Goal: Task Accomplishment & Management: Complete application form

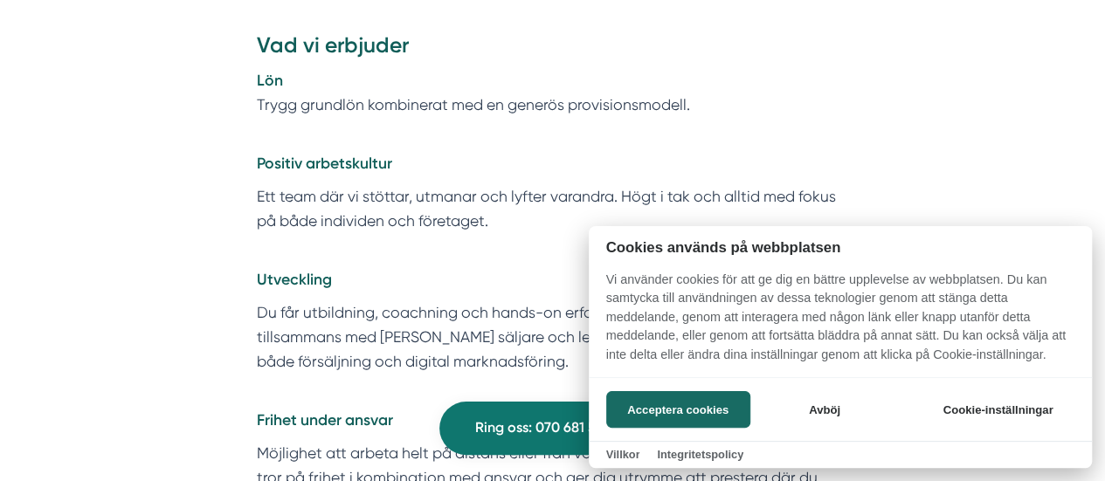
scroll to position [3078, 0]
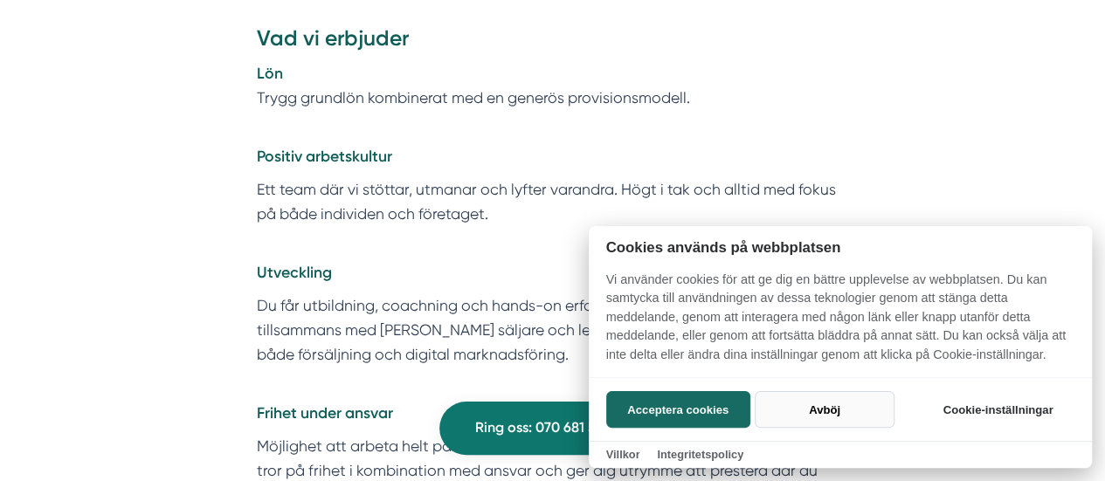
click at [809, 411] on button "Avböj" at bounding box center [824, 409] width 139 height 37
checkbox input "false"
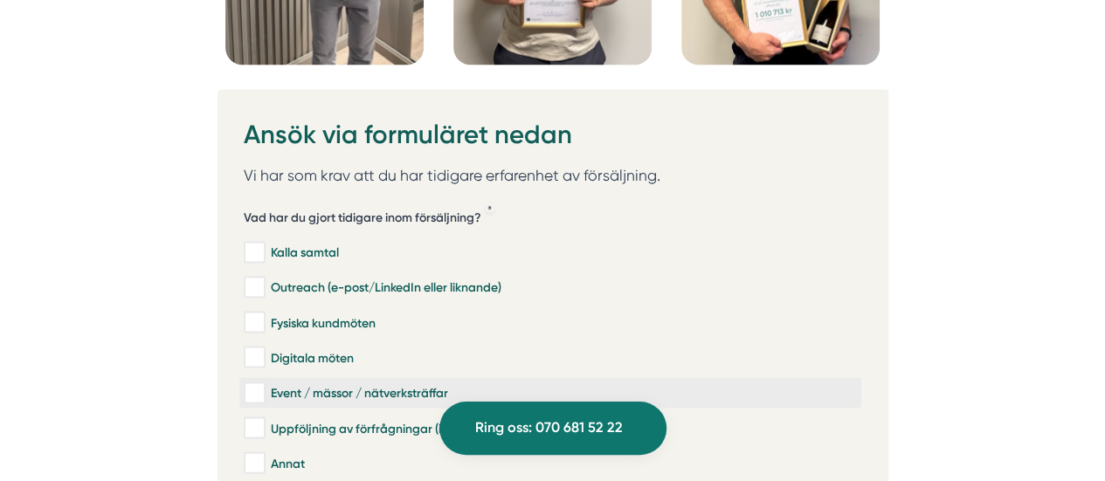
scroll to position [4947, 0]
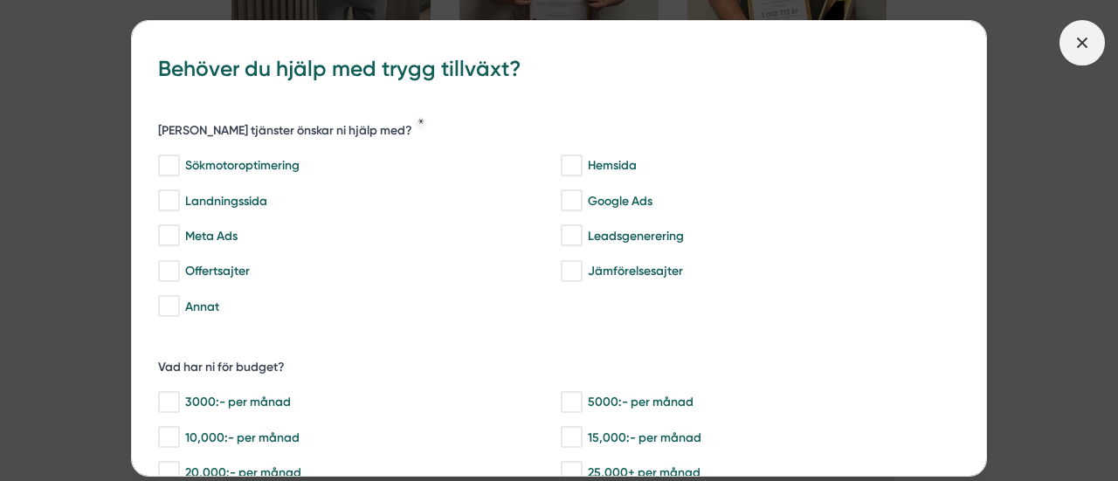
click at [1078, 45] on line at bounding box center [1082, 43] width 10 height 10
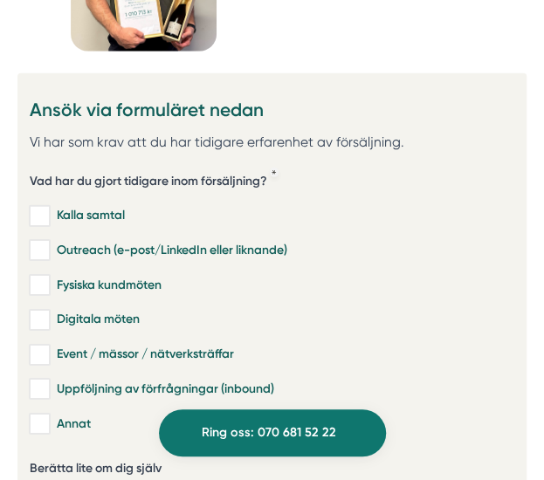
scroll to position [4480, 0]
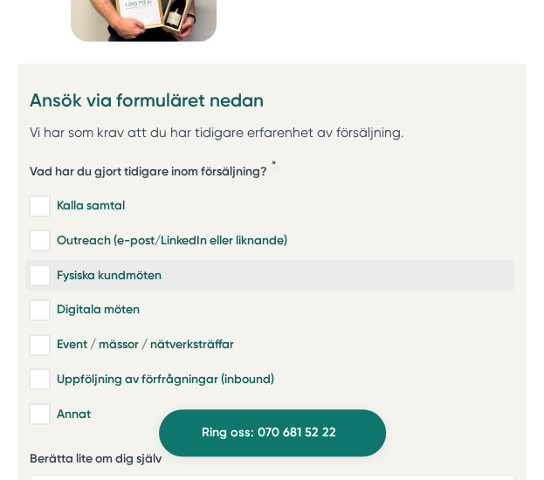
click at [101, 260] on label "Fysiska kundmöten" at bounding box center [270, 275] width 490 height 31
click at [50, 266] on input "Fysiska kundmöten" at bounding box center [40, 274] width 20 height 17
checkbox input "true"
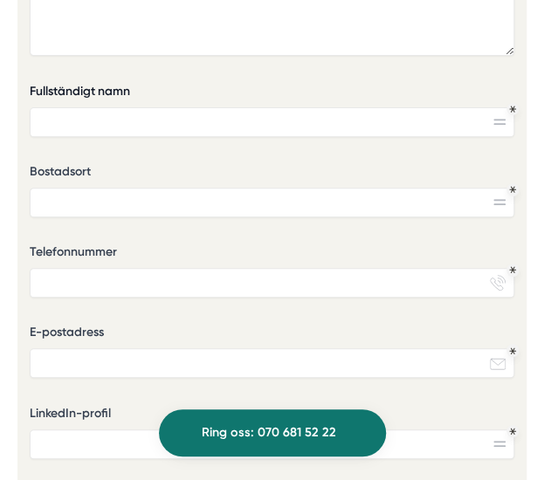
scroll to position [4953, 0]
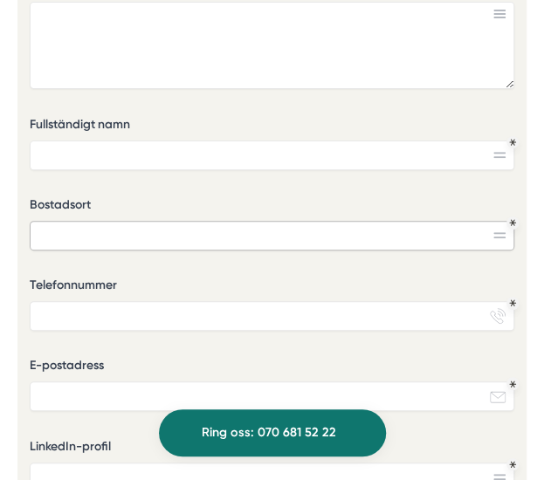
click at [143, 221] on input "Bostadsort" at bounding box center [273, 236] width 486 height 30
type input "[GEOGRAPHIC_DATA]"
click at [75, 301] on input "Telefonnummer" at bounding box center [273, 316] width 486 height 30
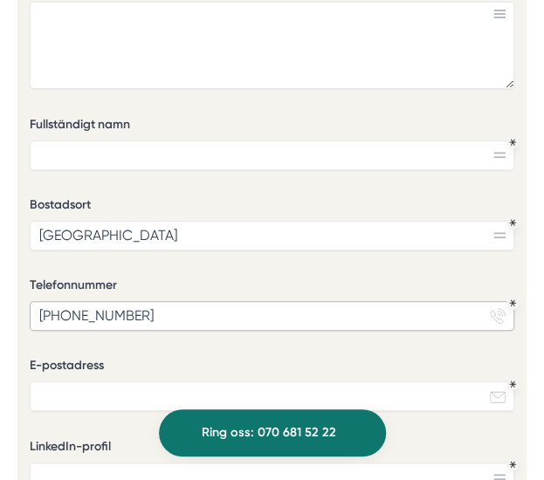
scroll to position [5069, 0]
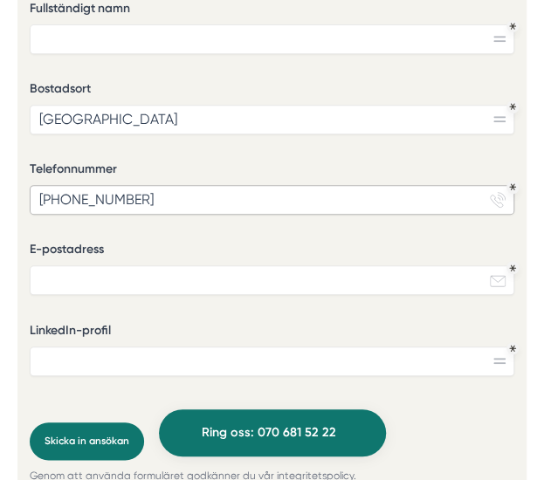
type input "[PHONE_NUMBER]"
click at [71, 266] on input "E-postadress" at bounding box center [273, 281] width 486 height 30
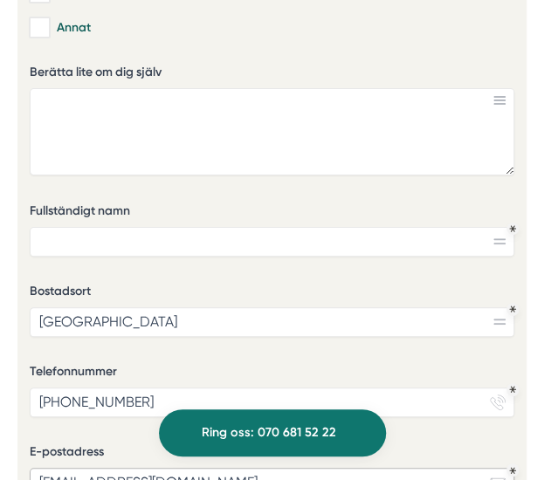
scroll to position [4826, 0]
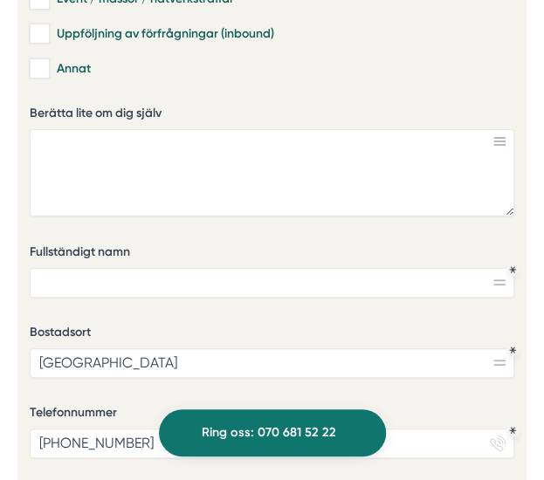
type input "[EMAIL_ADDRESS][DOMAIN_NAME]"
click at [84, 268] on input "Fullständigt namn" at bounding box center [273, 283] width 486 height 30
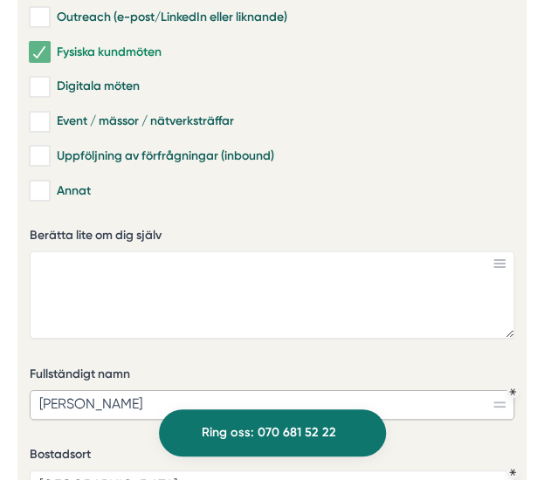
scroll to position [4633, 0]
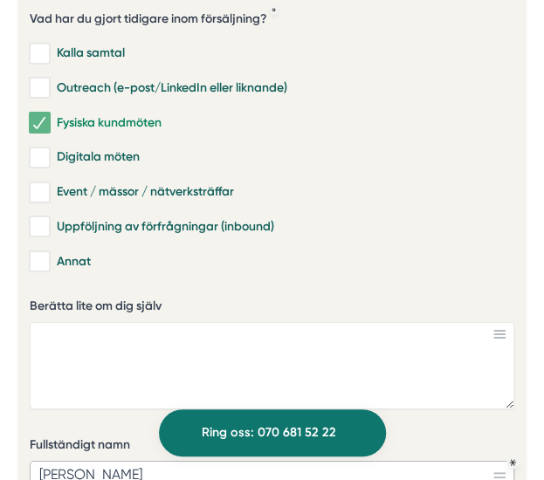
type input "[PERSON_NAME]"
click at [115, 322] on textarea "Berätta lite om dig själv" at bounding box center [273, 365] width 486 height 87
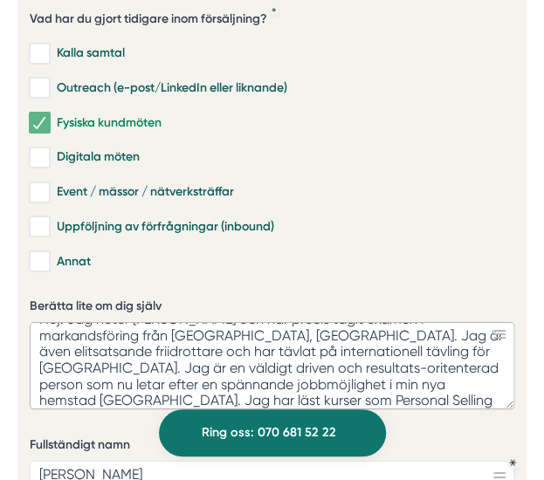
scroll to position [34, 0]
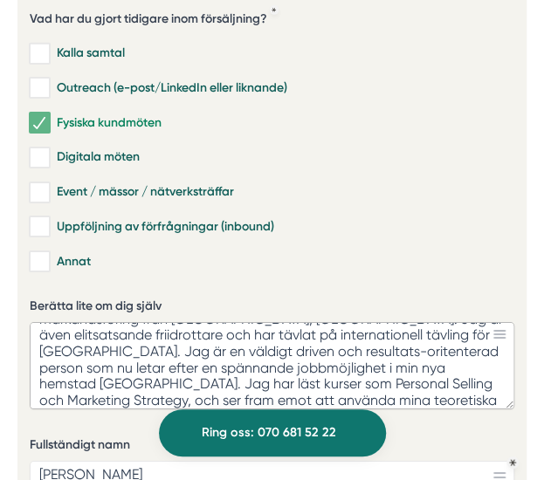
click at [87, 365] on textarea "Hej! Jag heter [PERSON_NAME] och har precis tagit examen i markandsföring från …" at bounding box center [273, 365] width 486 height 87
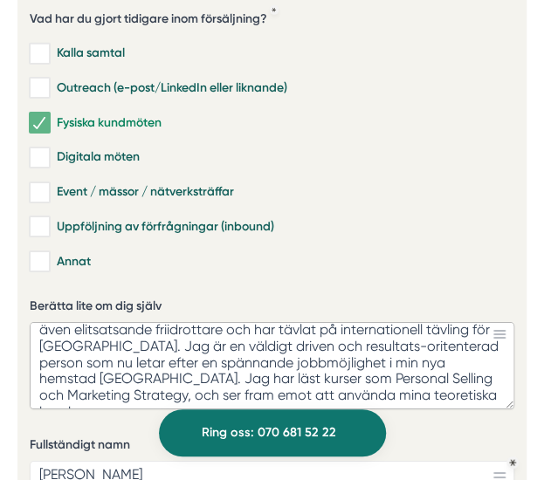
click at [480, 368] on textarea "Hej! Jag heter [PERSON_NAME] och har precis tagit examen i markandsföring från …" at bounding box center [273, 365] width 486 height 87
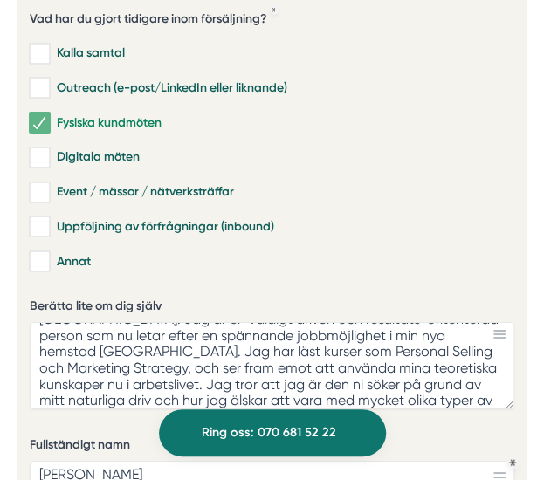
scroll to position [72, 0]
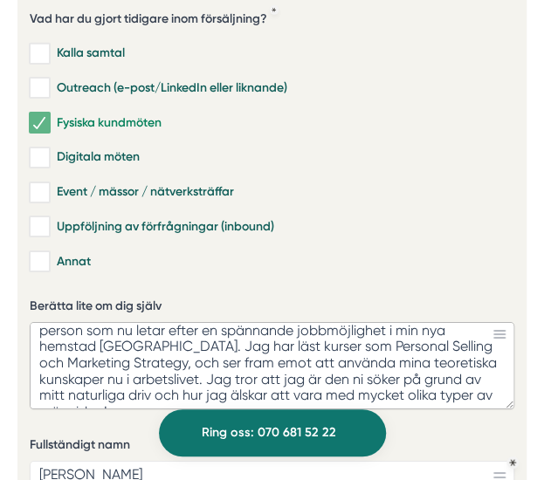
click at [479, 359] on textarea "Hej! Jag heter [PERSON_NAME] och har precis tagit examen i markandsföring från …" at bounding box center [273, 365] width 486 height 87
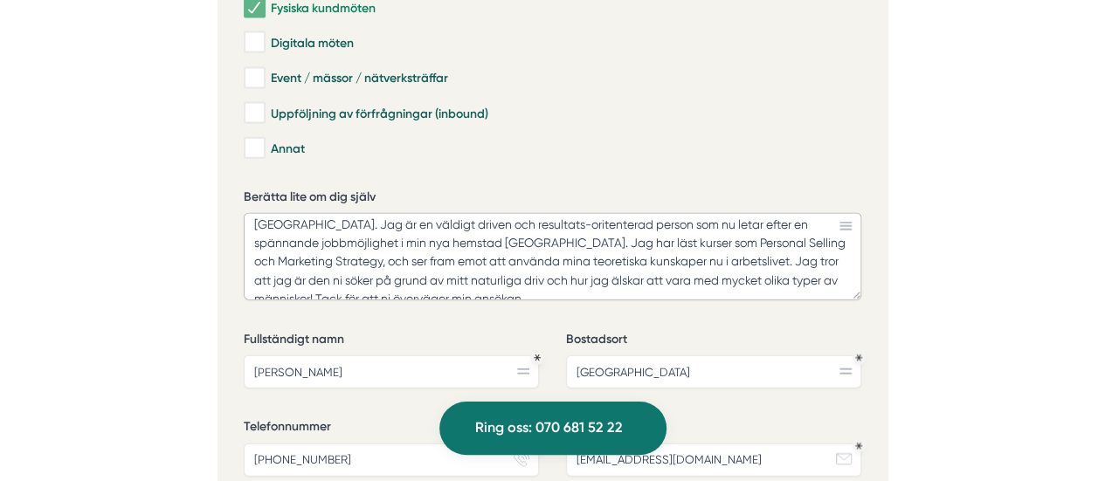
scroll to position [38, 0]
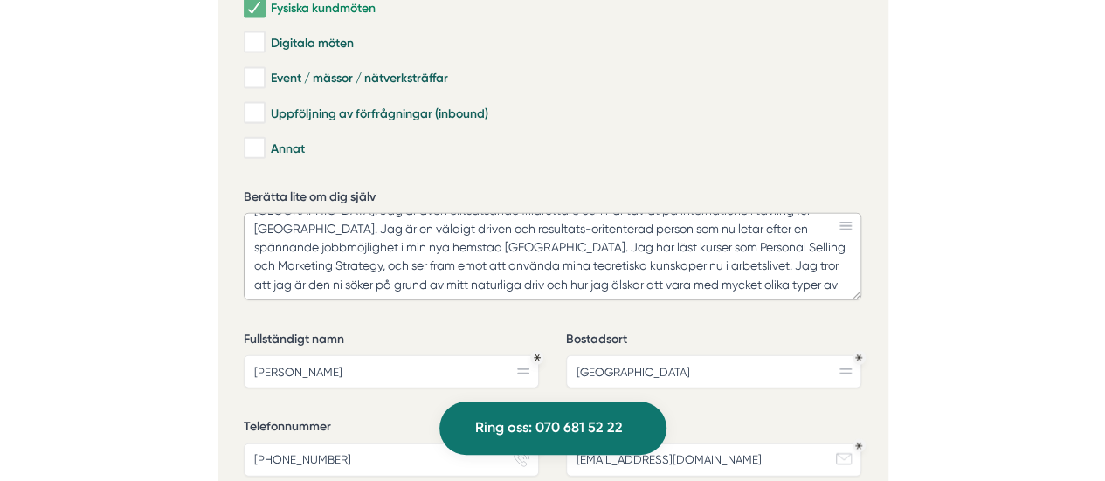
click at [692, 213] on textarea "Hej! Jag heter [PERSON_NAME] och har precis tagit examen i markandsföring från …" at bounding box center [553, 256] width 618 height 87
click at [565, 213] on textarea "Hej! Jag heter [PERSON_NAME] och har precis tagit examen i markandsföring från …" at bounding box center [553, 256] width 618 height 87
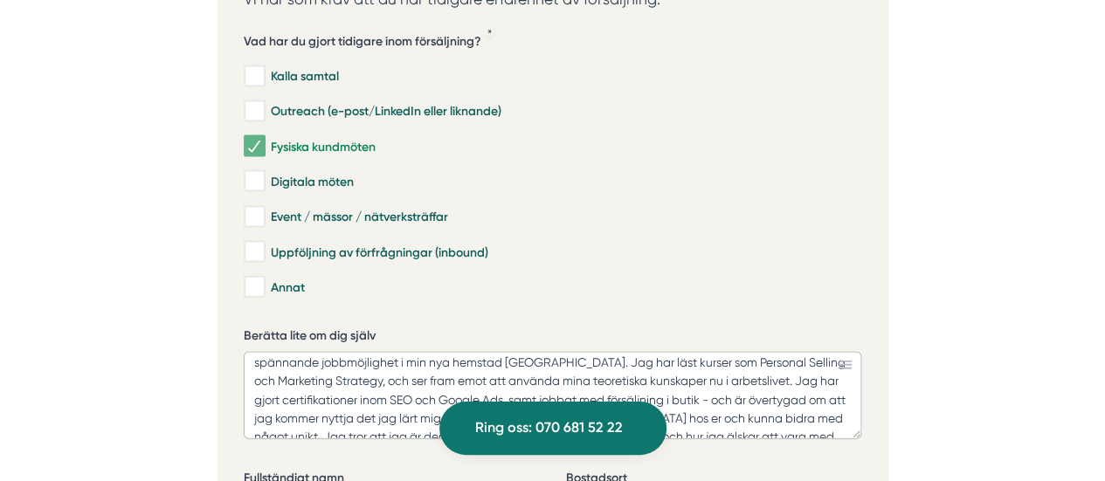
scroll to position [63, 0]
click at [675, 352] on textarea "Hej! Jag heter [PERSON_NAME] och har precis tagit examen i markandsföring från …" at bounding box center [553, 395] width 618 height 87
drag, startPoint x: 675, startPoint y: 294, endPoint x: 610, endPoint y: 335, distance: 76.9
click at [610, 352] on textarea "Hej! Jag heter [PERSON_NAME] och har precis tagit examen i markandsföring från …" at bounding box center [553, 395] width 618 height 87
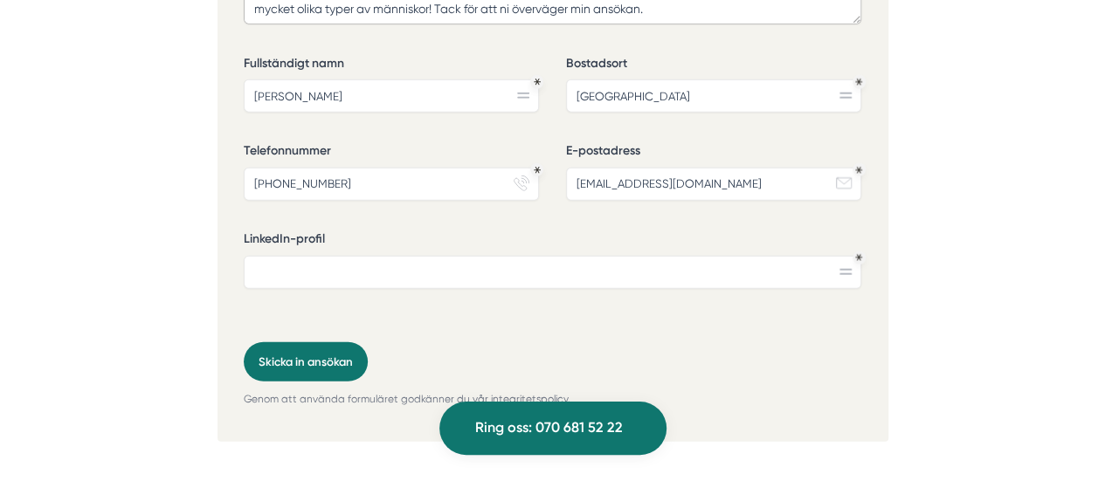
scroll to position [5597, 0]
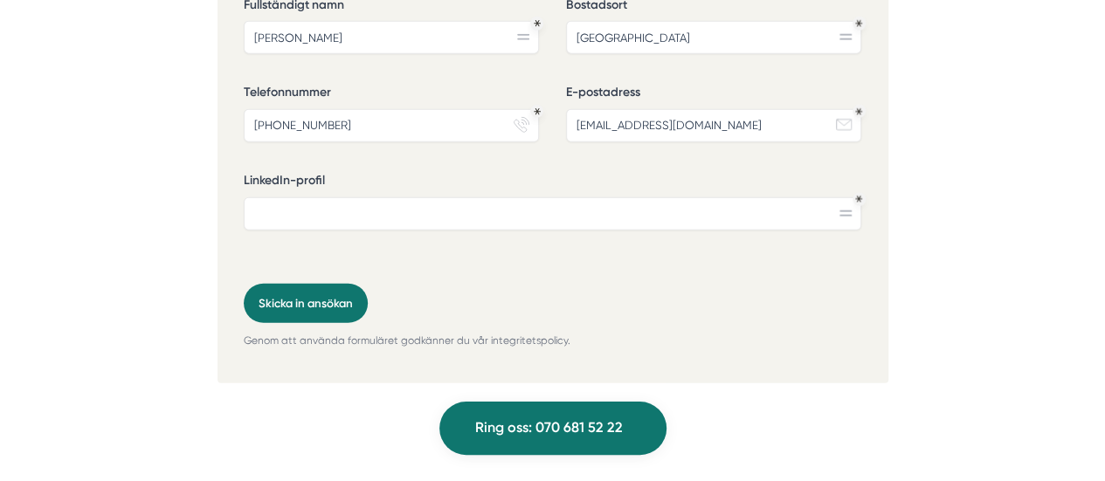
type textarea "Hej! Jag heter [PERSON_NAME] och har precis tagit examen i markandsföring från …"
click at [401, 197] on input "LinkedIn-profil" at bounding box center [553, 213] width 618 height 33
paste input "[URL][DOMAIN_NAME]"
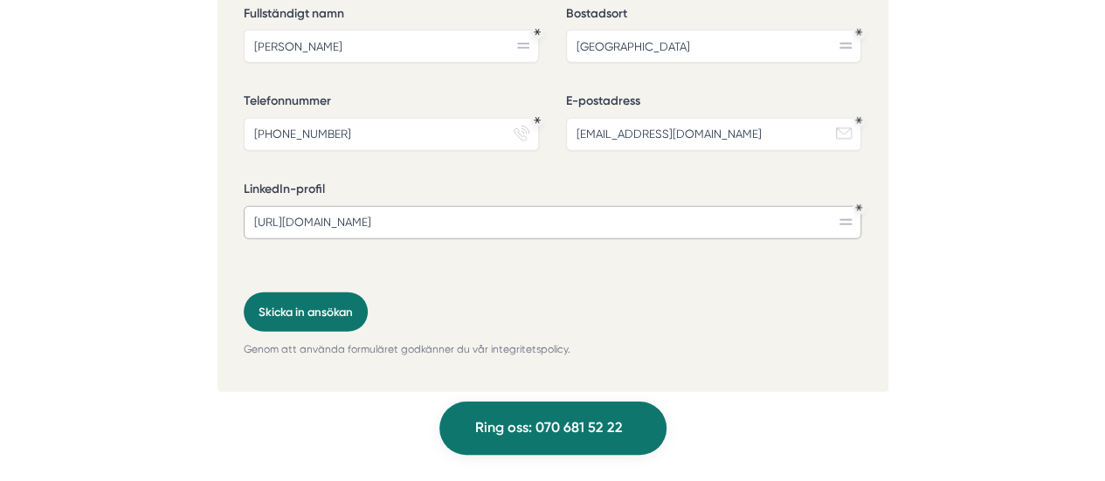
scroll to position [5587, 0]
type input "[URL][DOMAIN_NAME]"
click at [287, 294] on button "Skicka in ansökan" at bounding box center [306, 313] width 124 height 39
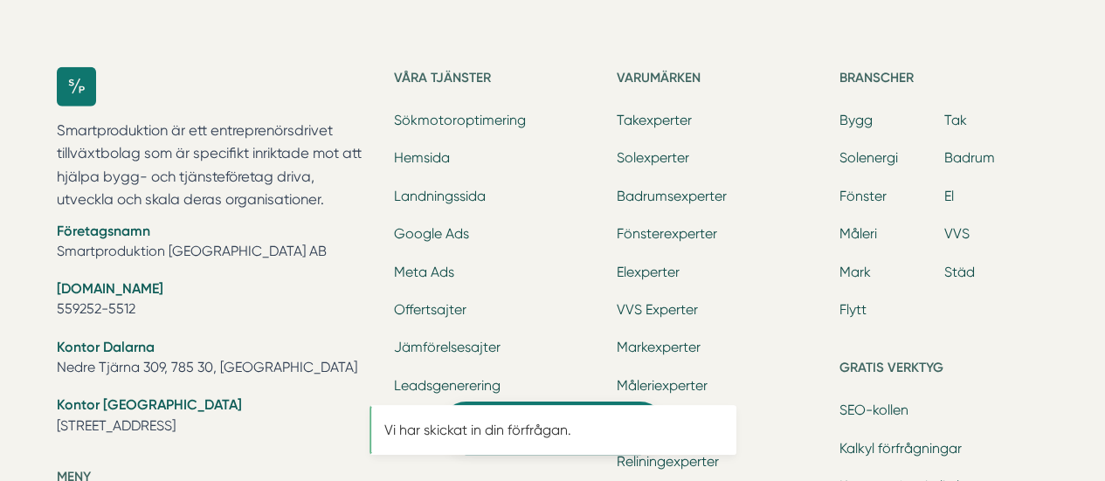
scroll to position [0, 0]
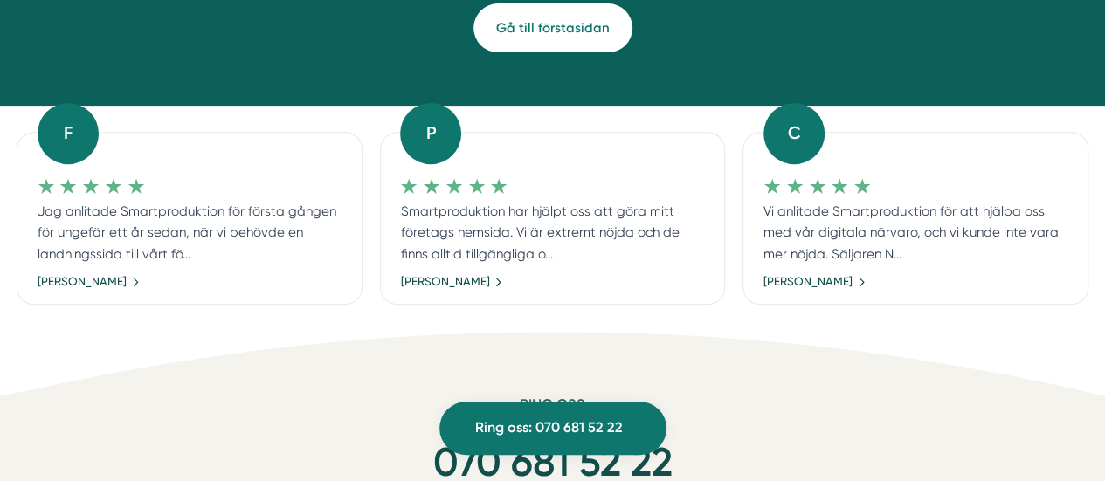
scroll to position [288, 0]
